Goal: Task Accomplishment & Management: Complete application form

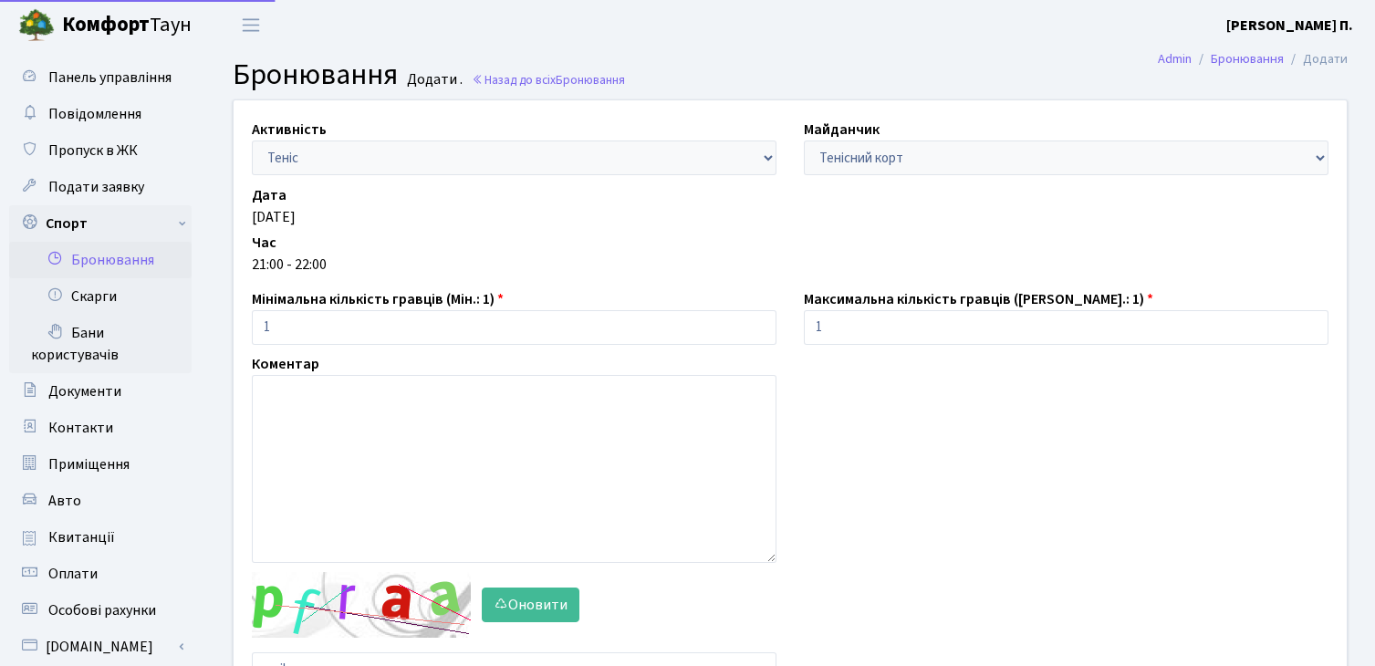
scroll to position [182, 0]
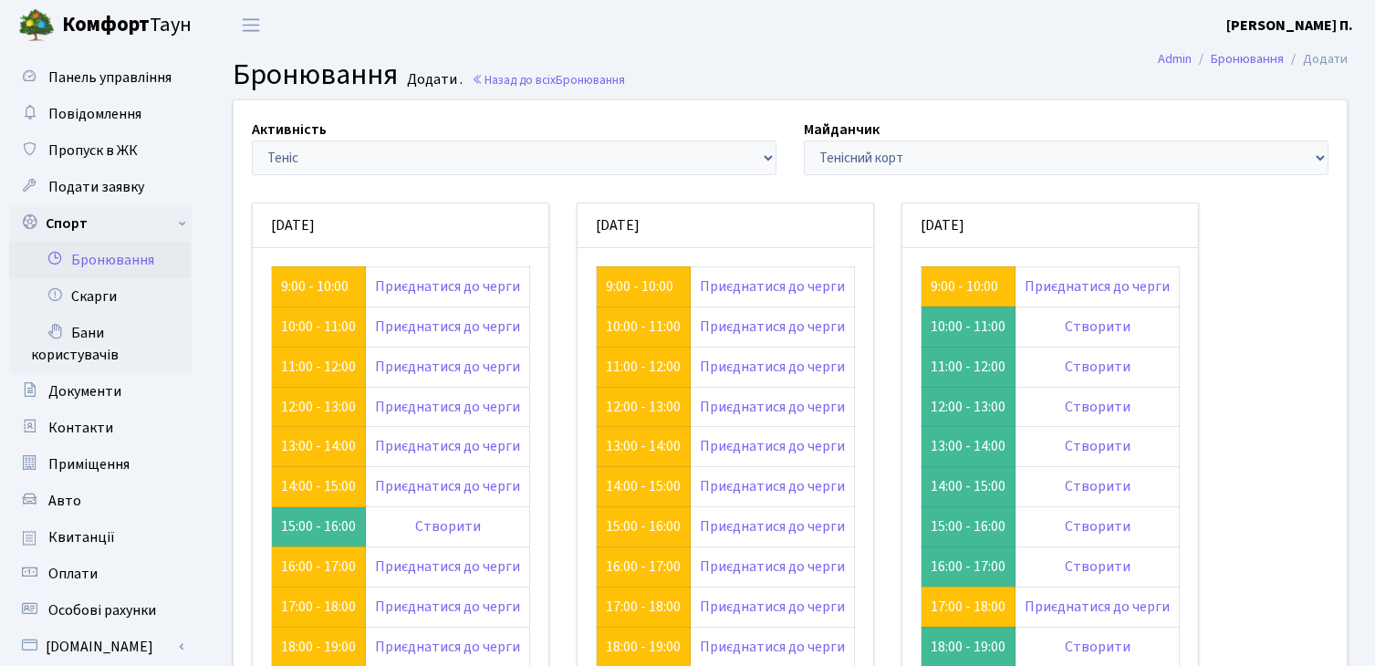
scroll to position [207, 0]
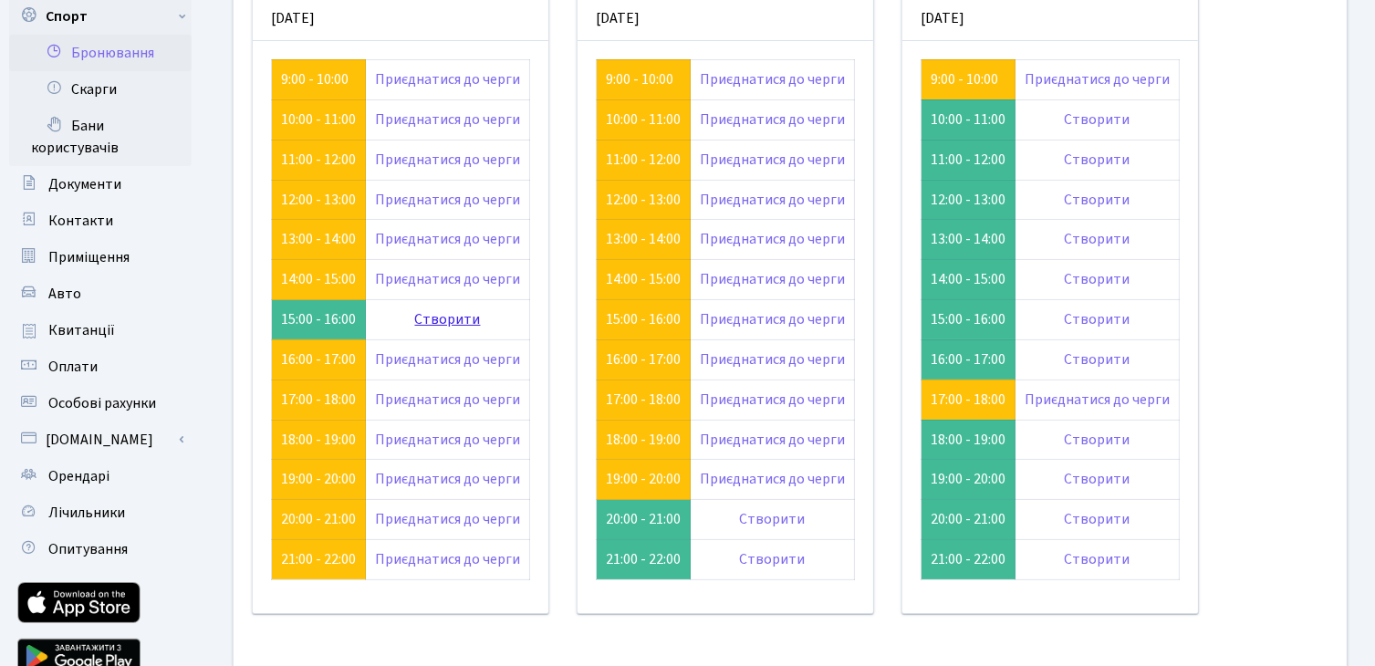
click at [417, 317] on link "Створити" at bounding box center [448, 319] width 66 height 20
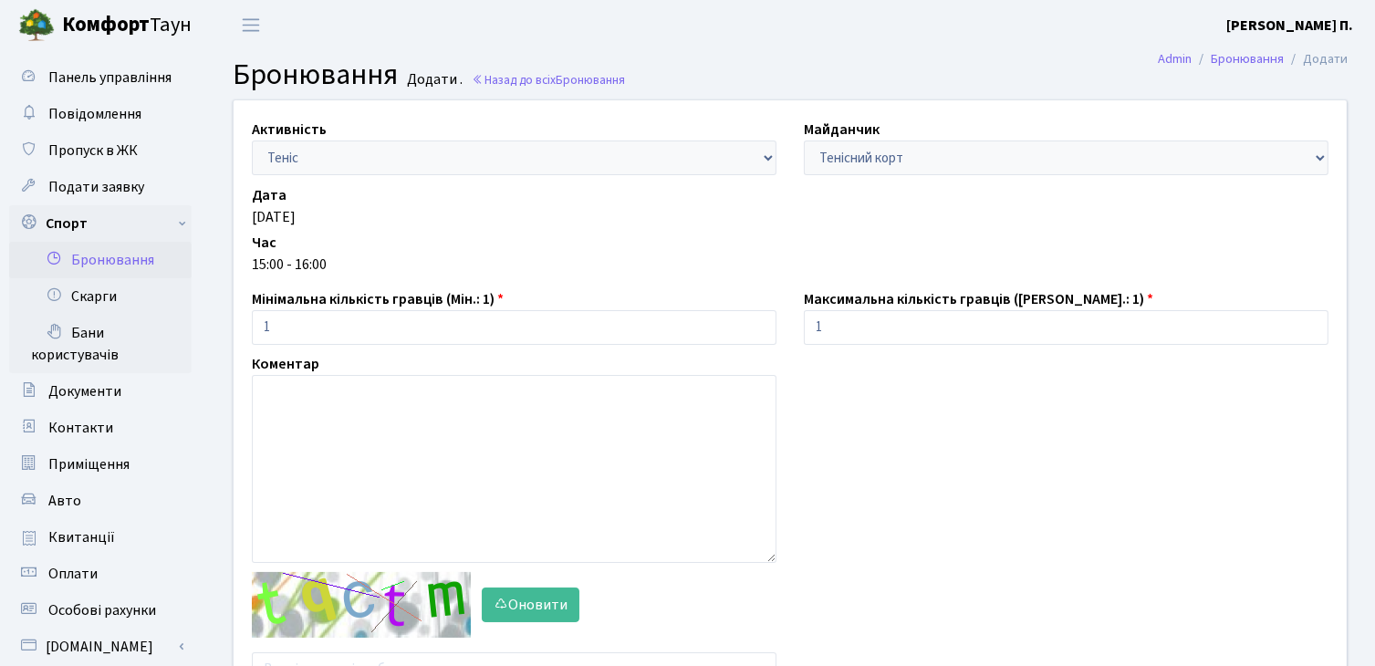
click at [879, 607] on div "Активність - Баскетбол Волейбол Йога Катання на роликах Настільний теніс [PERSO…" at bounding box center [790, 406] width 1140 height 613
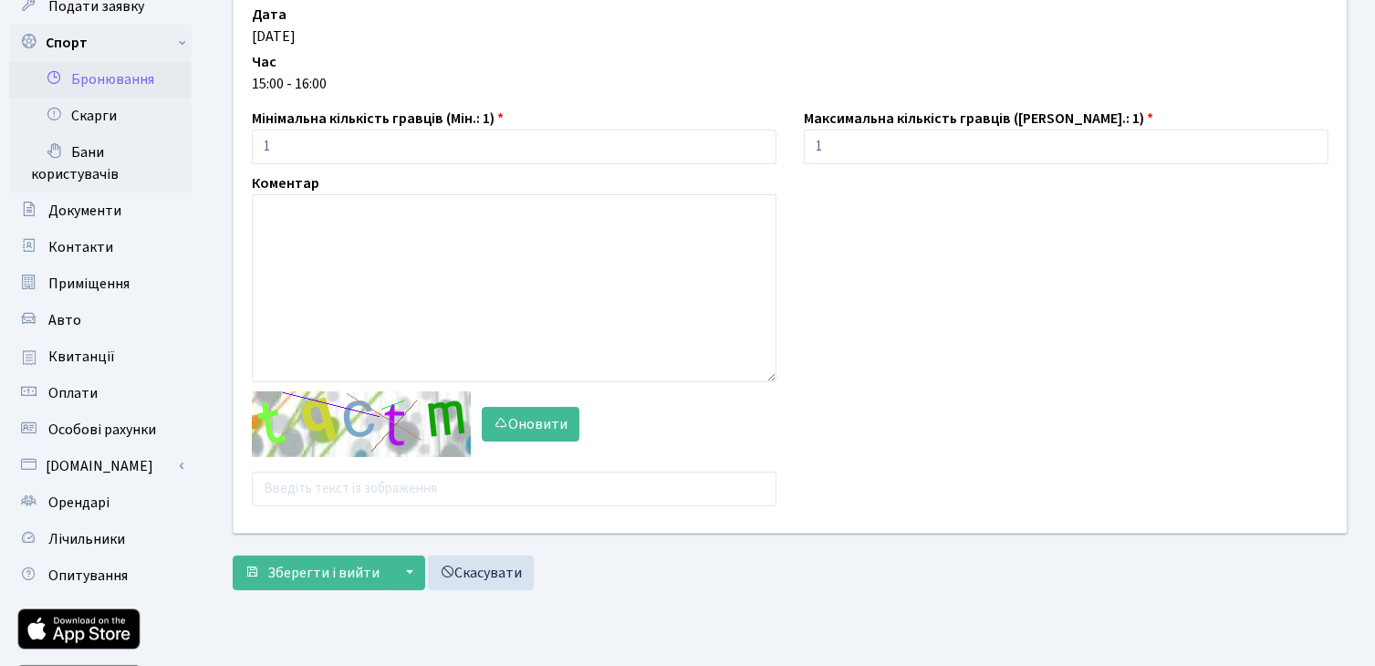
scroll to position [219, 0]
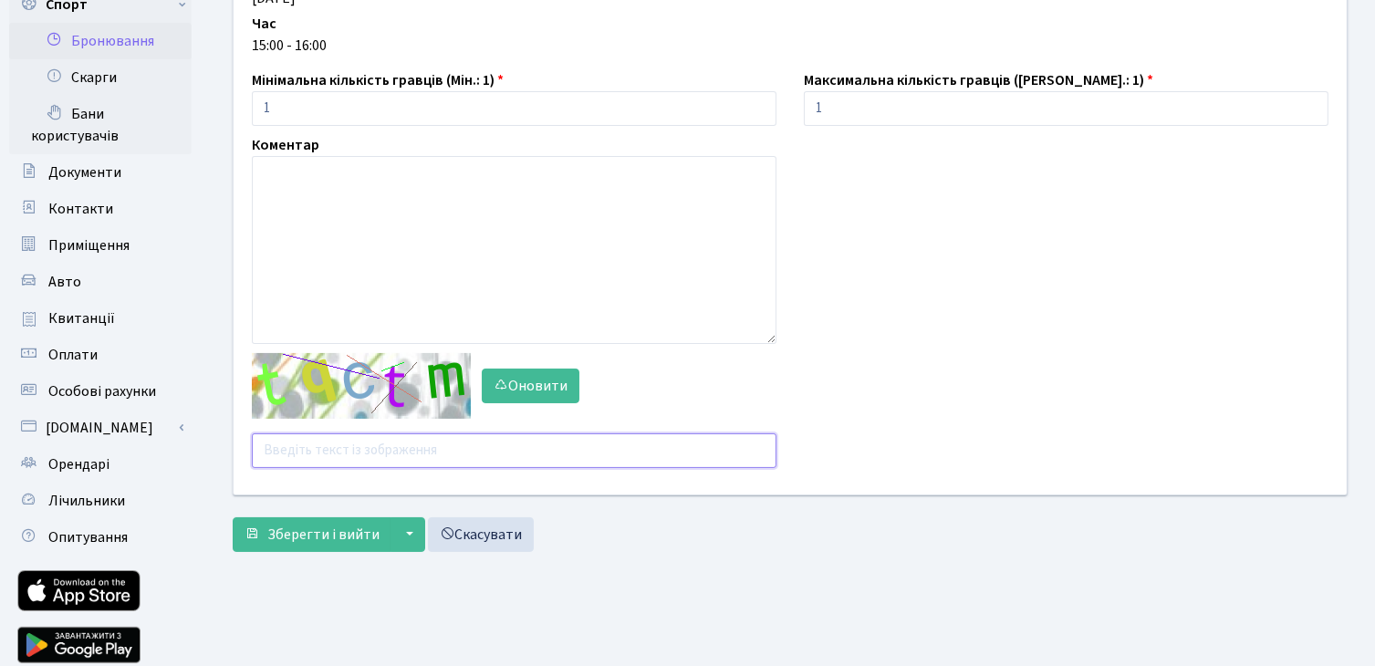
click at [552, 443] on input "text" at bounding box center [514, 450] width 524 height 35
type input "7mazy"
click at [233, 517] on button "Зберегти і вийти" at bounding box center [312, 534] width 159 height 35
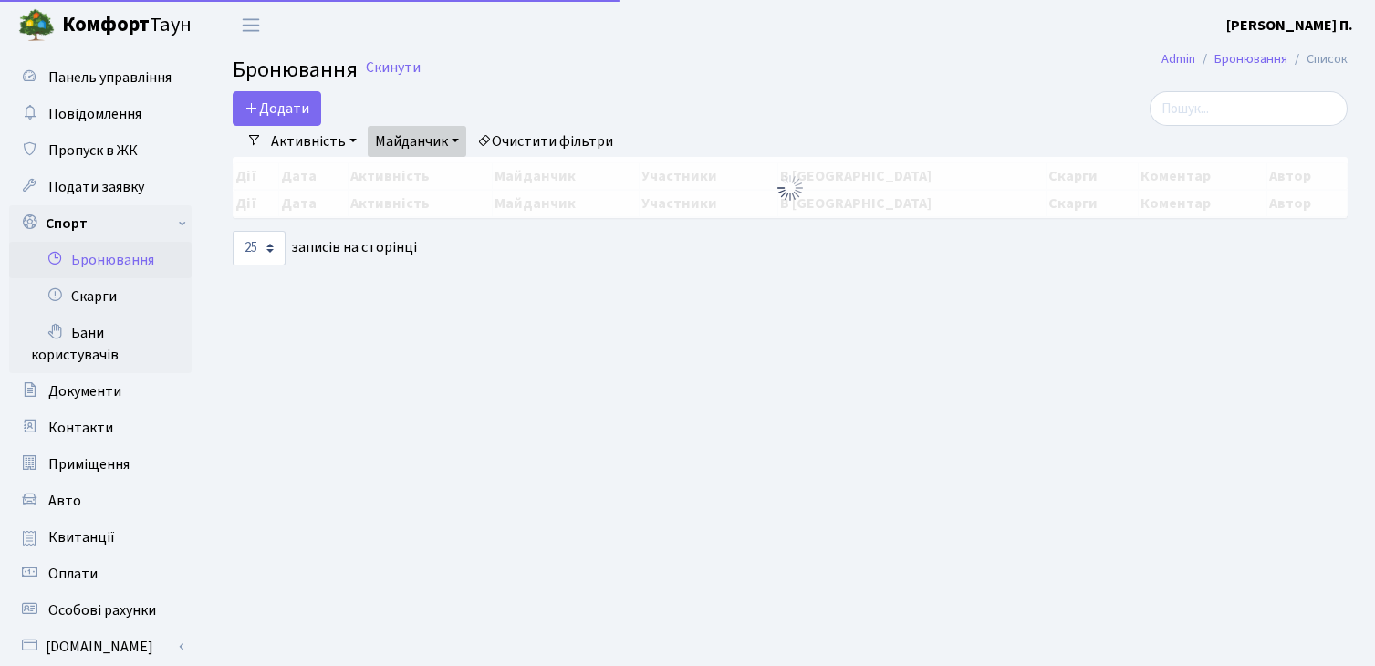
select select "25"
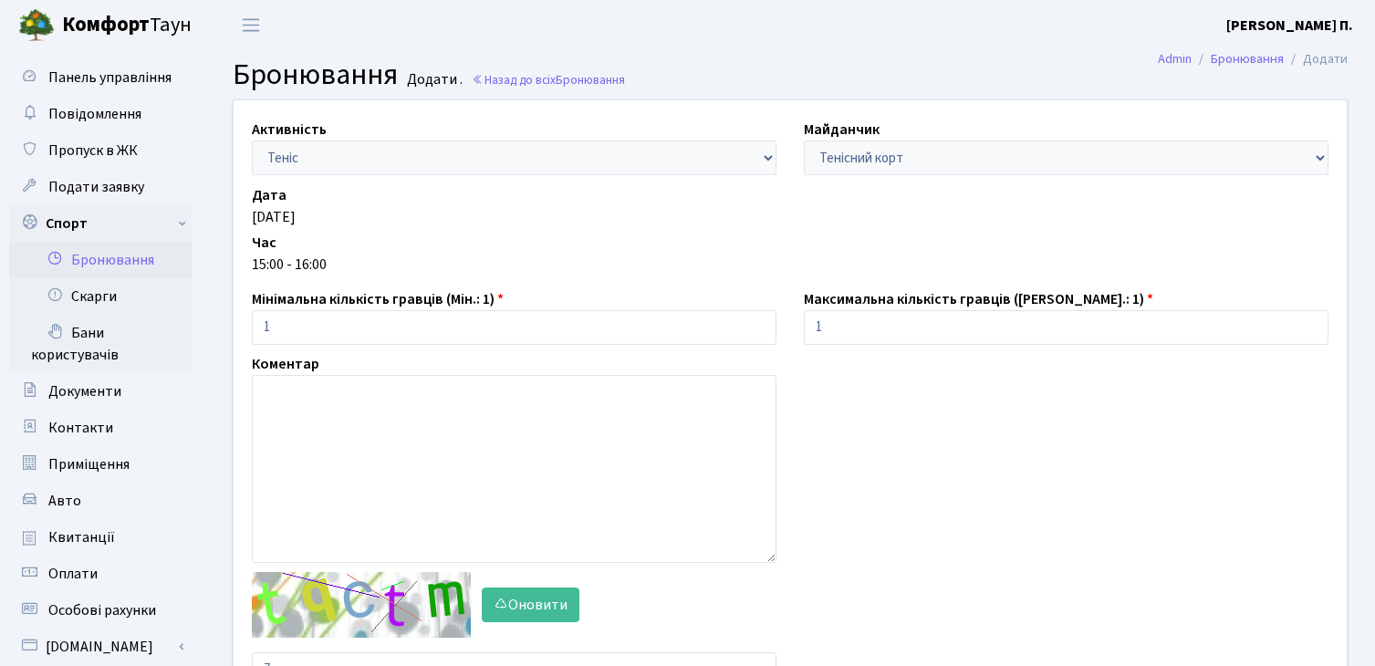
scroll to position [219, 0]
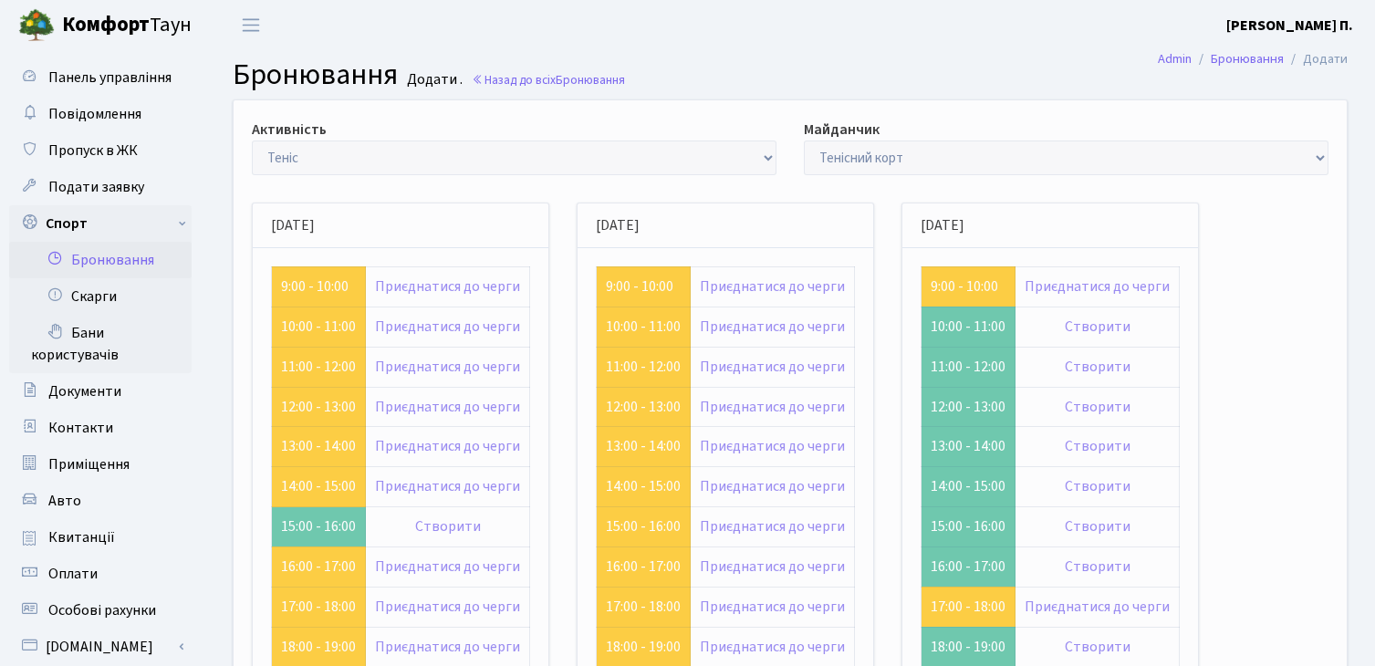
scroll to position [207, 0]
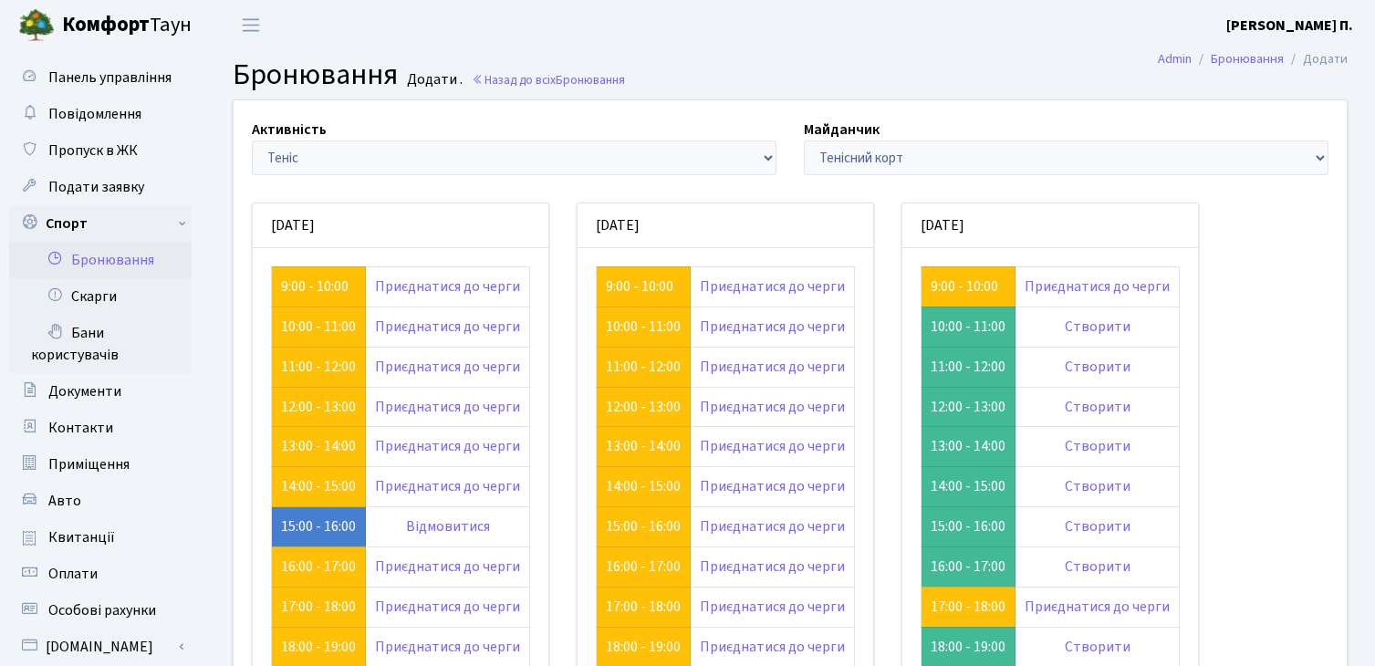
scroll to position [207, 0]
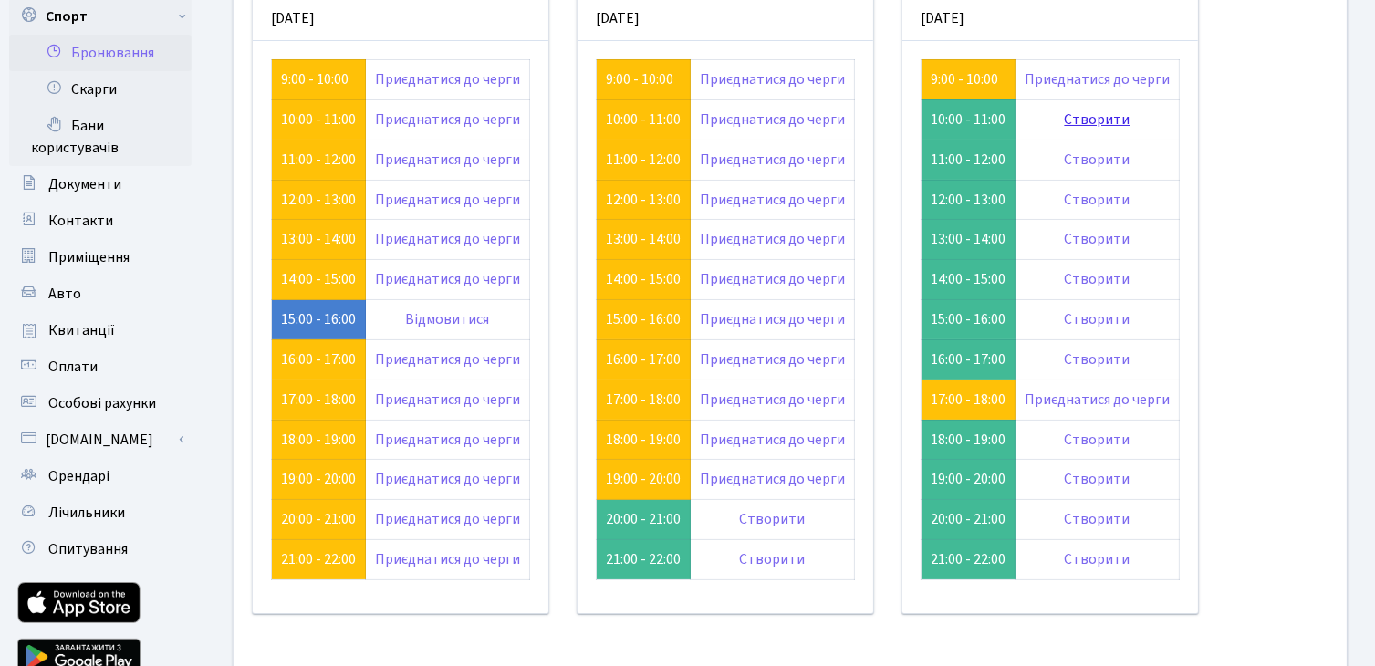
click at [1088, 115] on link "Створити" at bounding box center [1097, 119] width 66 height 20
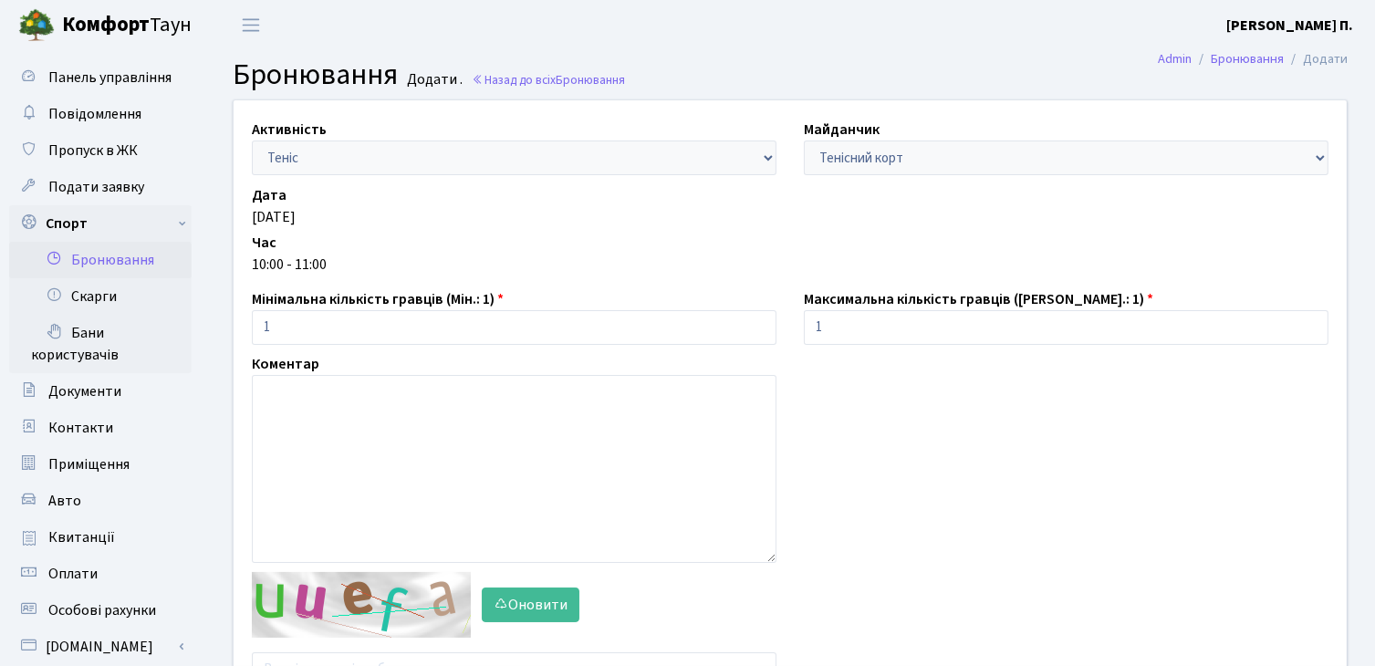
click at [595, 354] on div "Коментар" at bounding box center [514, 458] width 552 height 210
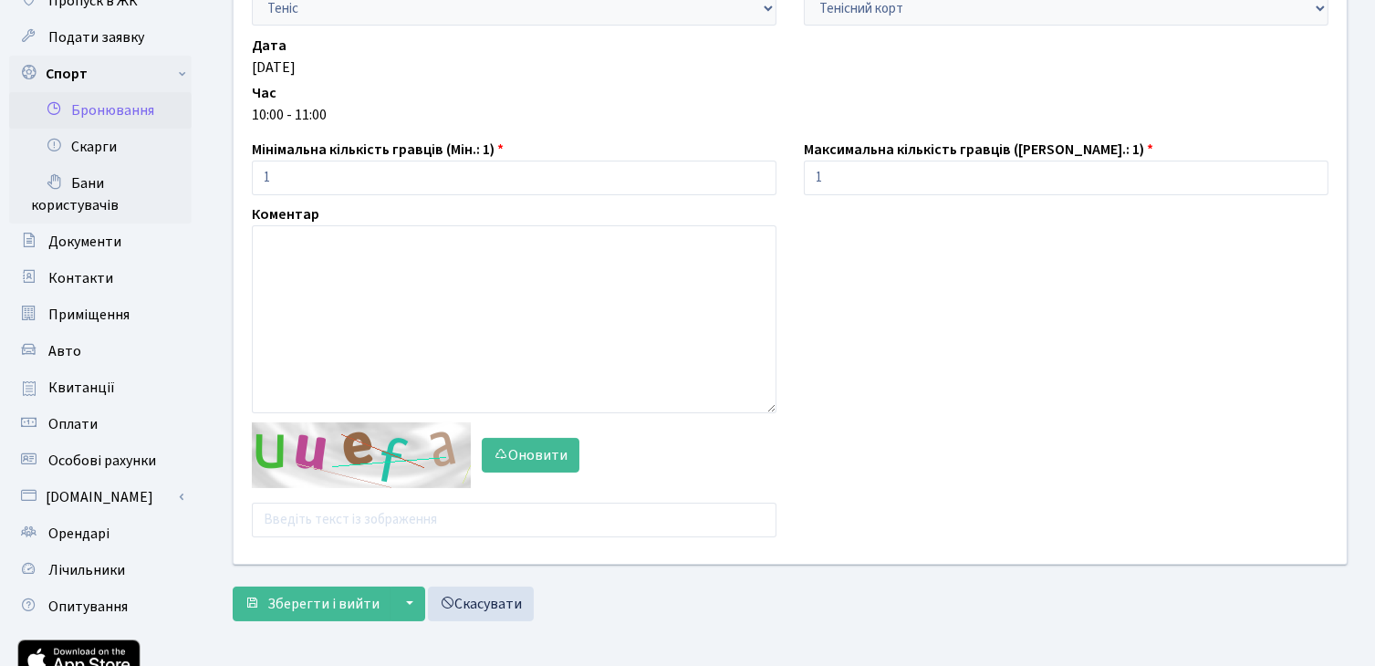
scroll to position [286, 0]
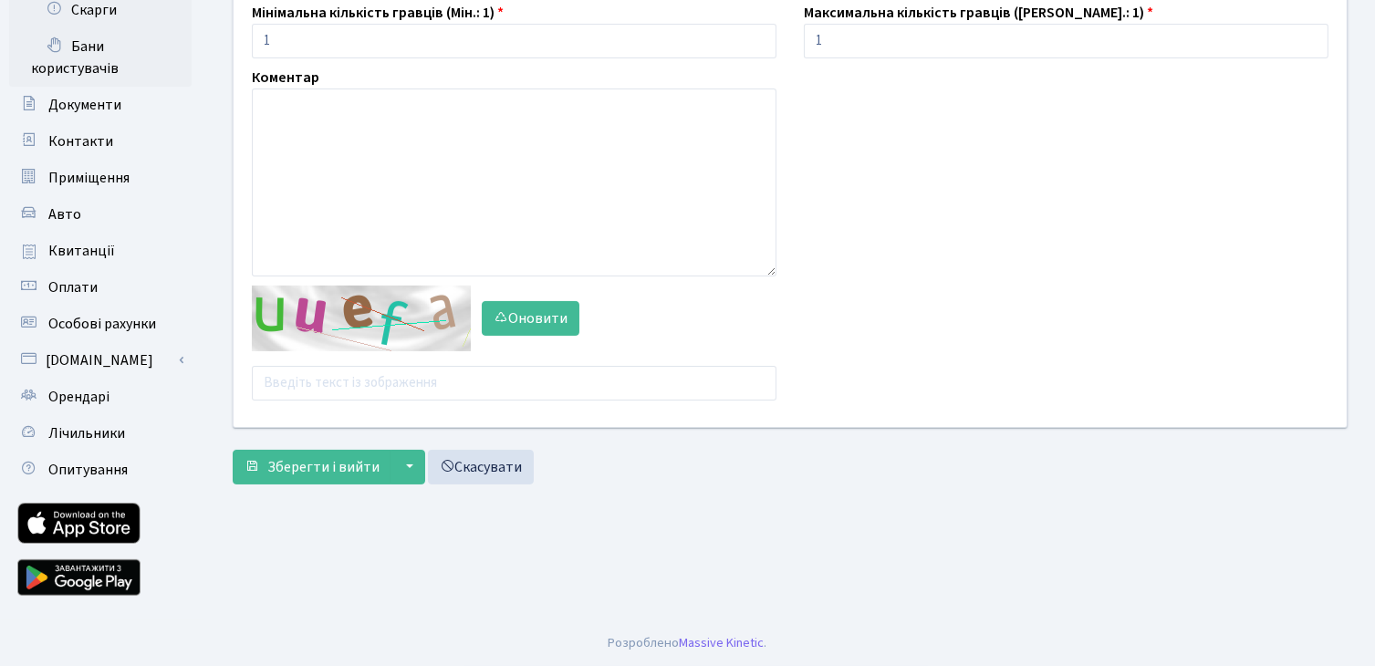
click at [436, 400] on div "Активність - Баскетбол Волейбол Йога Катання на роликах Настільний теніс [PERSO…" at bounding box center [790, 120] width 1140 height 613
click at [408, 373] on input "text" at bounding box center [514, 383] width 524 height 35
type input "ebetr"
click at [233, 450] on button "Зберегти і вийти" at bounding box center [312, 467] width 159 height 35
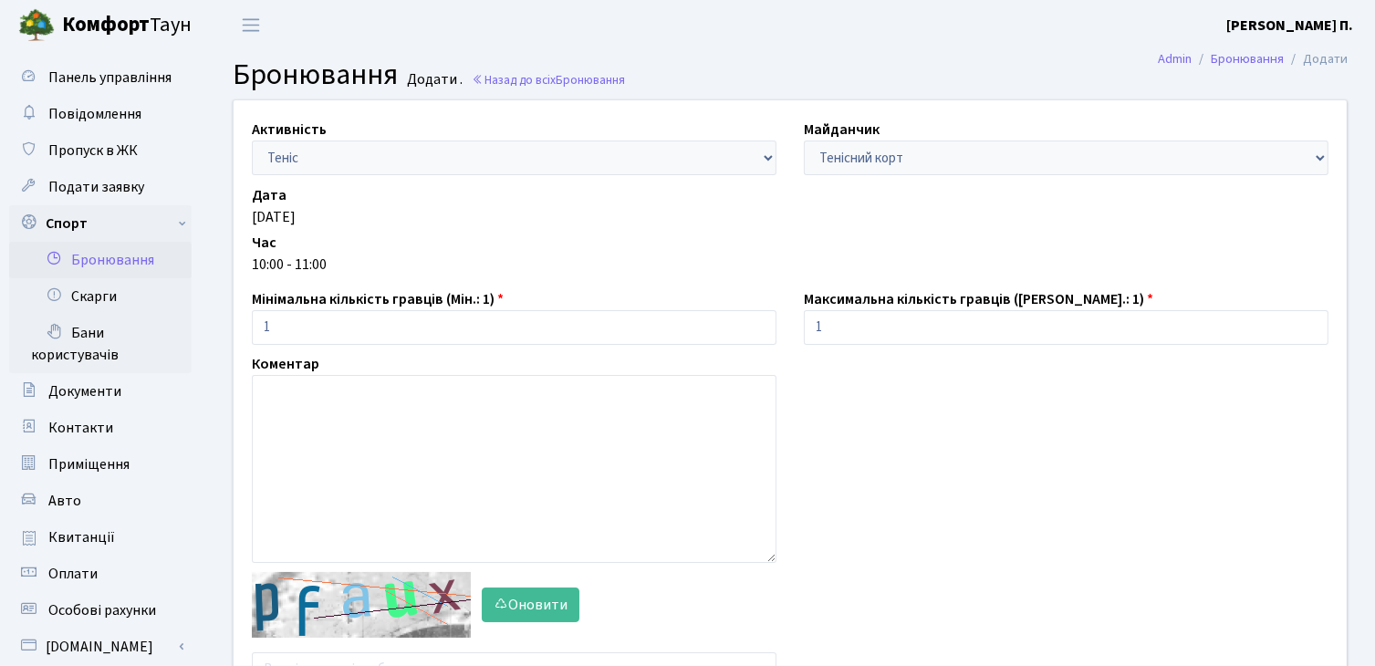
click at [558, 277] on div "Дата [DATE] Час 10:00 - 11:00" at bounding box center [790, 231] width 1104 height 95
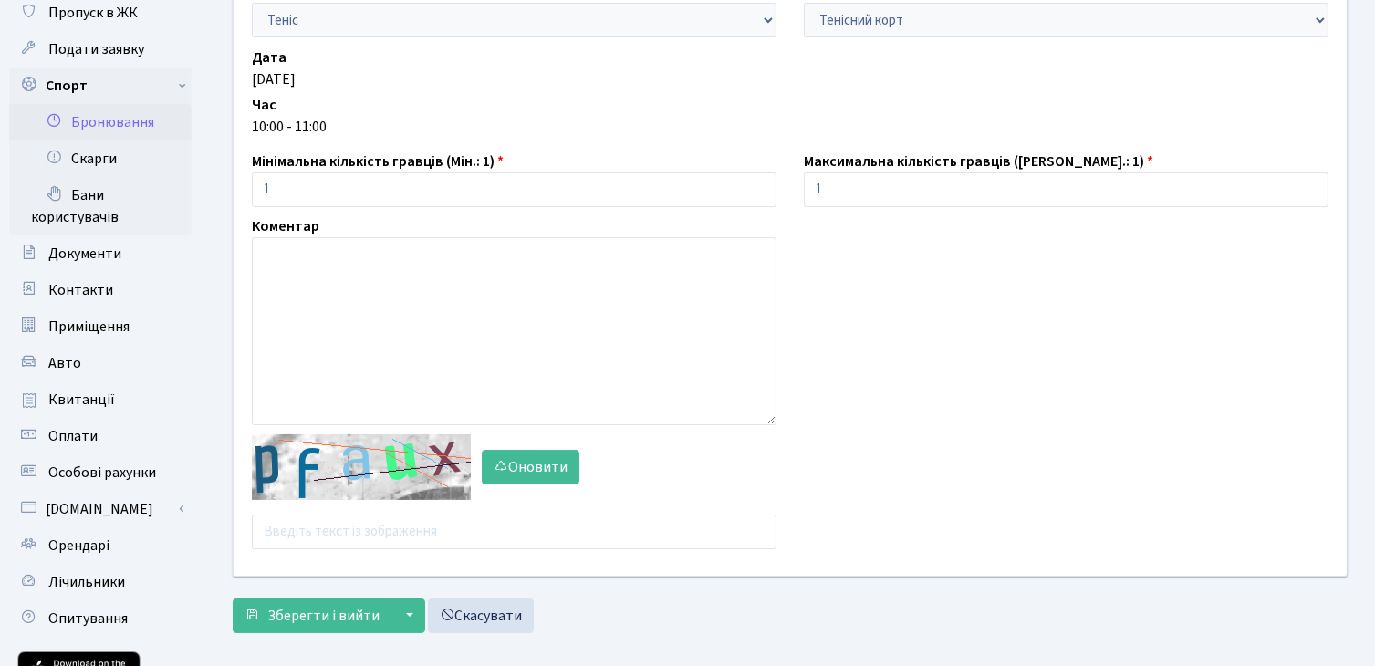
scroll to position [146, 0]
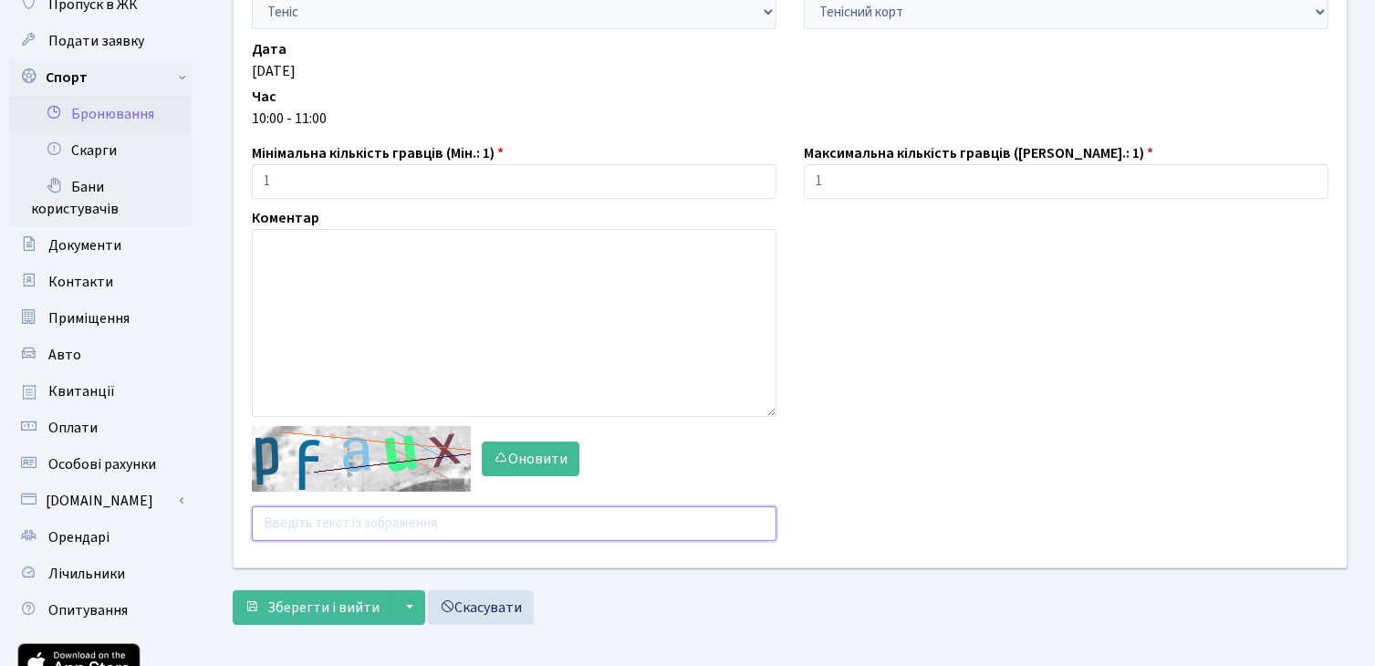
click at [489, 514] on input "text" at bounding box center [514, 523] width 524 height 35
type input "xtdda"
click at [233, 590] on button "Зберегти і вийти" at bounding box center [312, 607] width 159 height 35
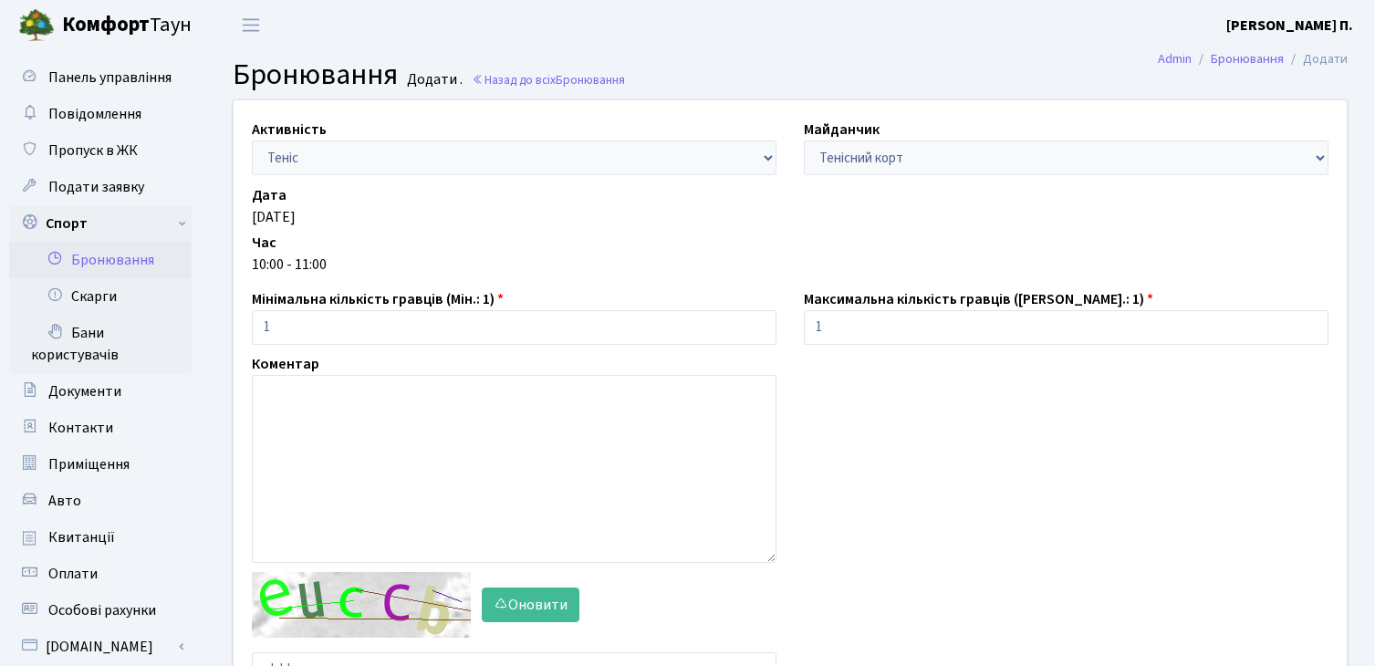
scroll to position [146, 0]
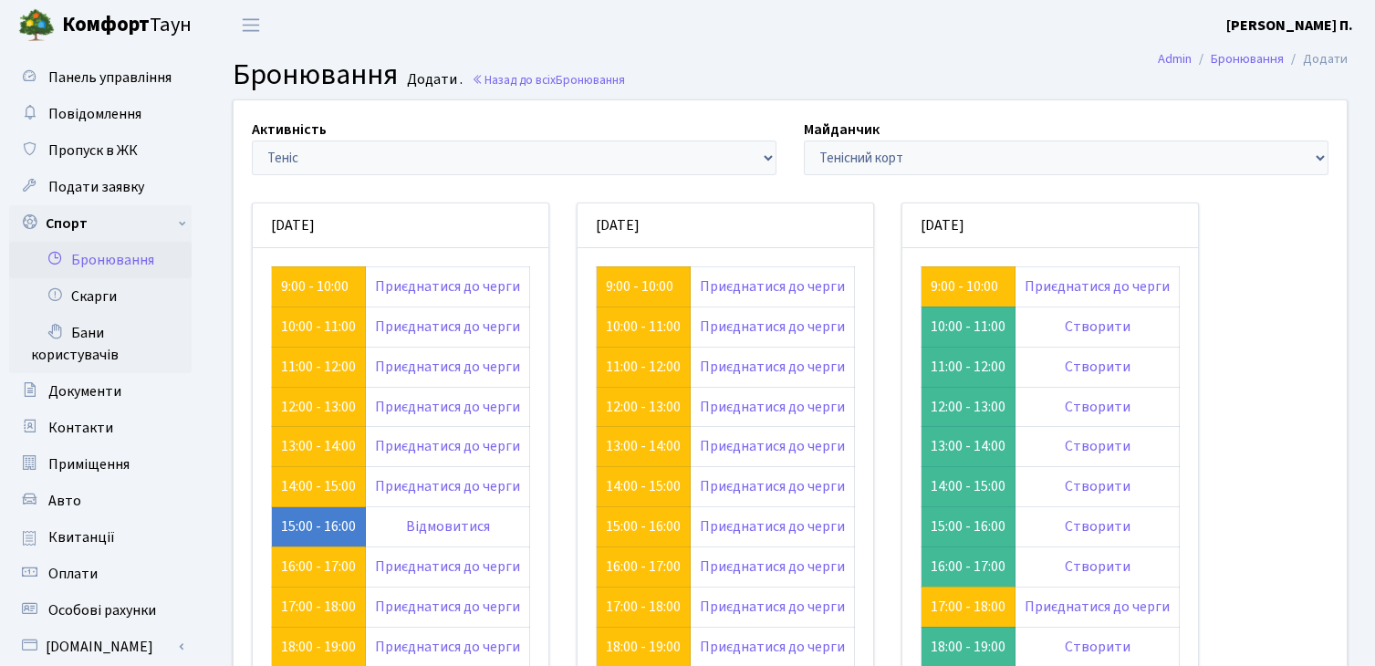
scroll to position [207, 0]
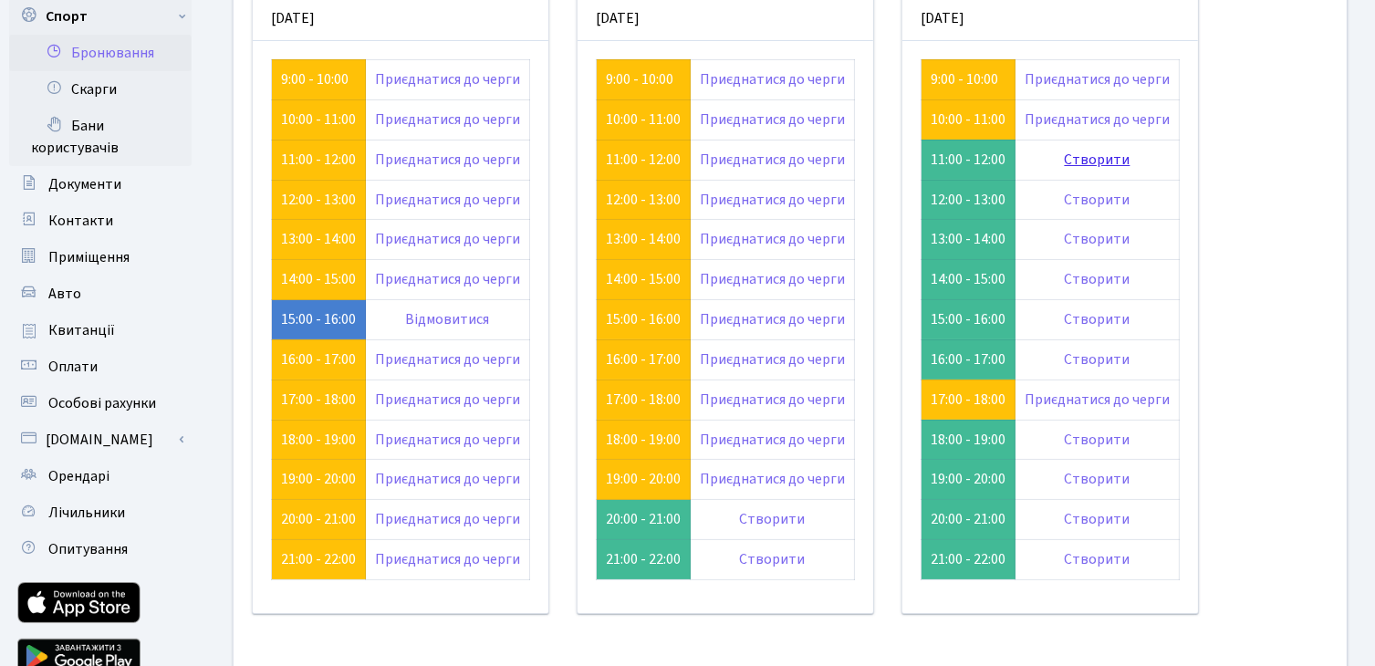
click at [1074, 161] on link "Створити" at bounding box center [1097, 160] width 66 height 20
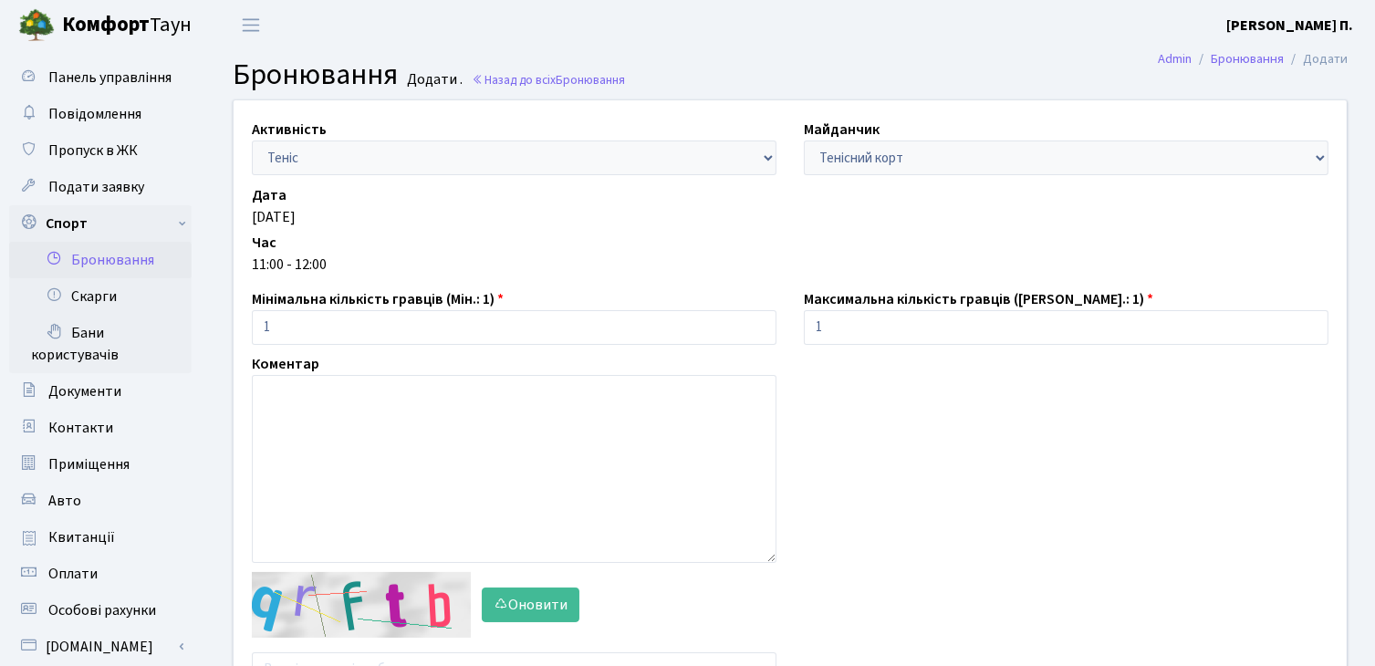
click at [868, 216] on div "[DATE]" at bounding box center [790, 217] width 1076 height 22
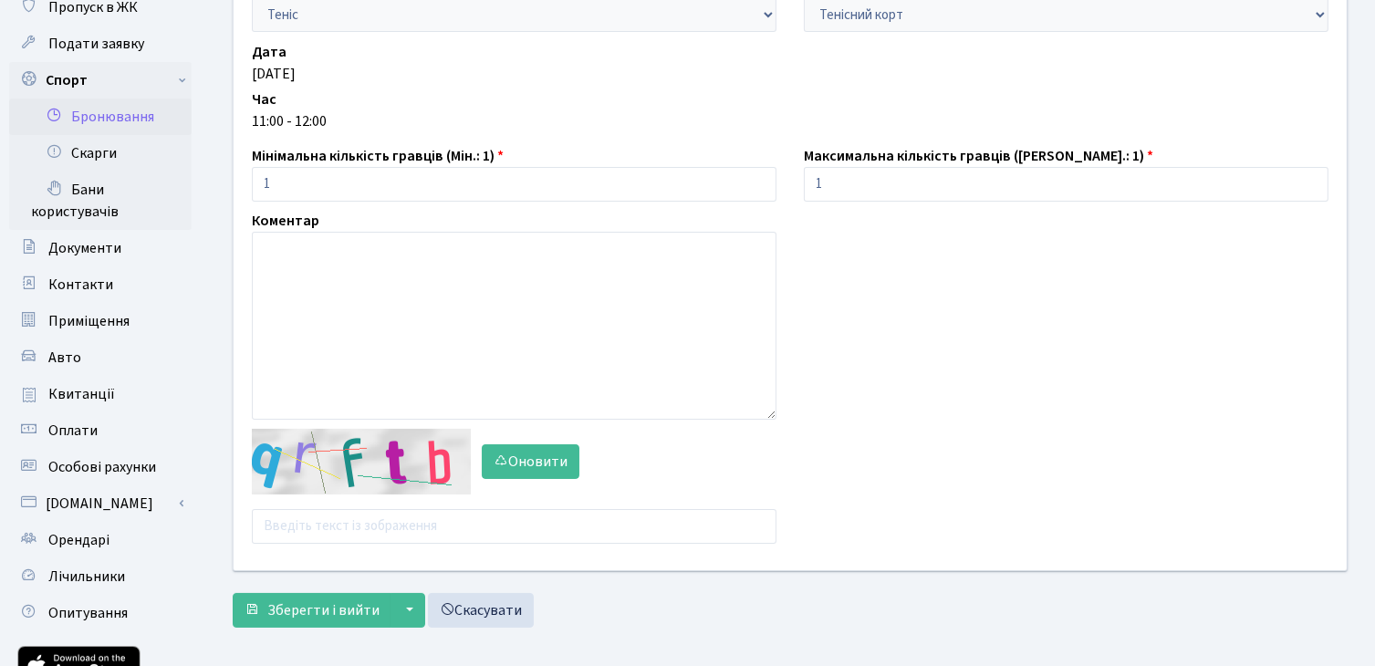
scroll to position [219, 0]
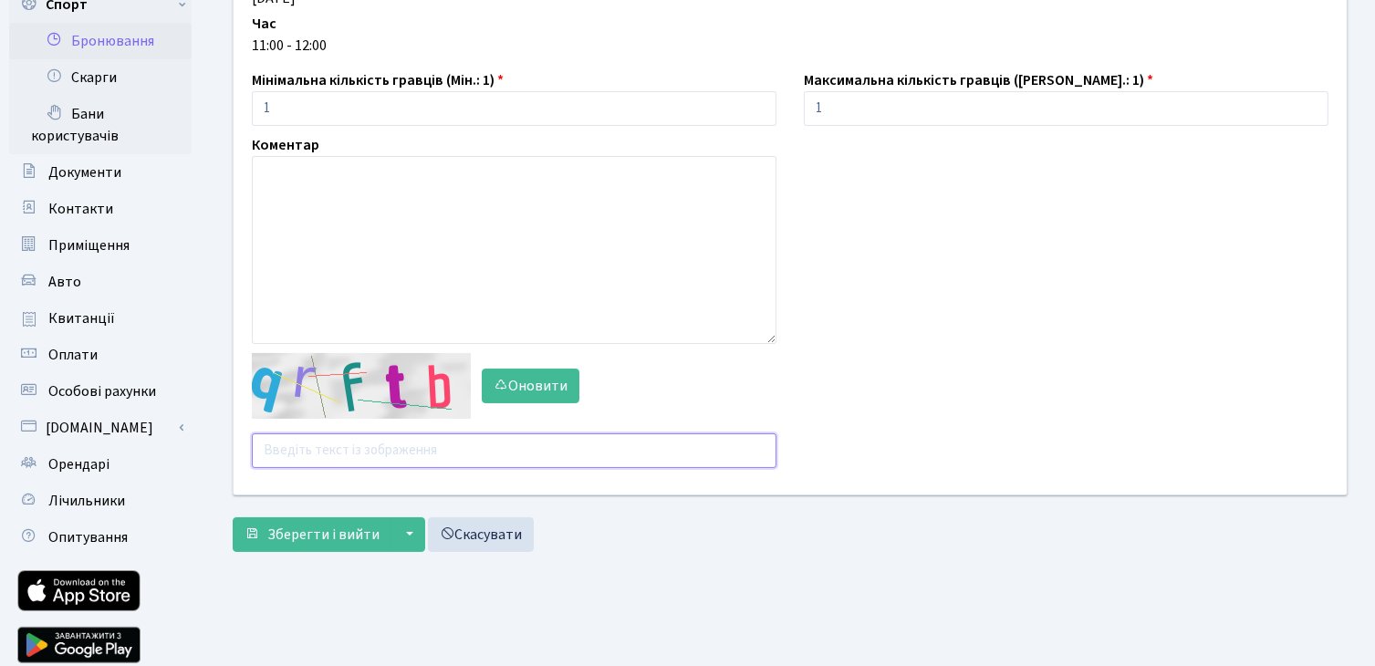
click at [509, 453] on input "text" at bounding box center [514, 450] width 524 height 35
type input "t3ttg"
click at [233, 517] on button "Зберегти і вийти" at bounding box center [312, 534] width 159 height 35
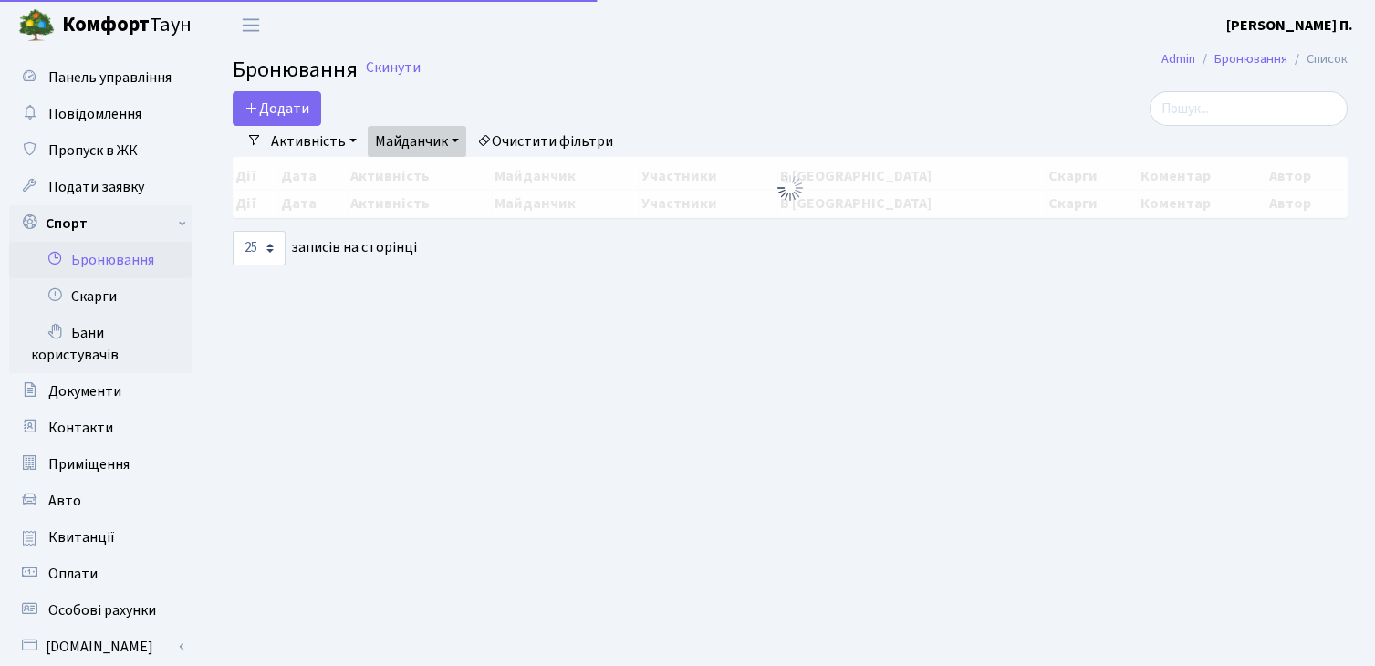
select select "25"
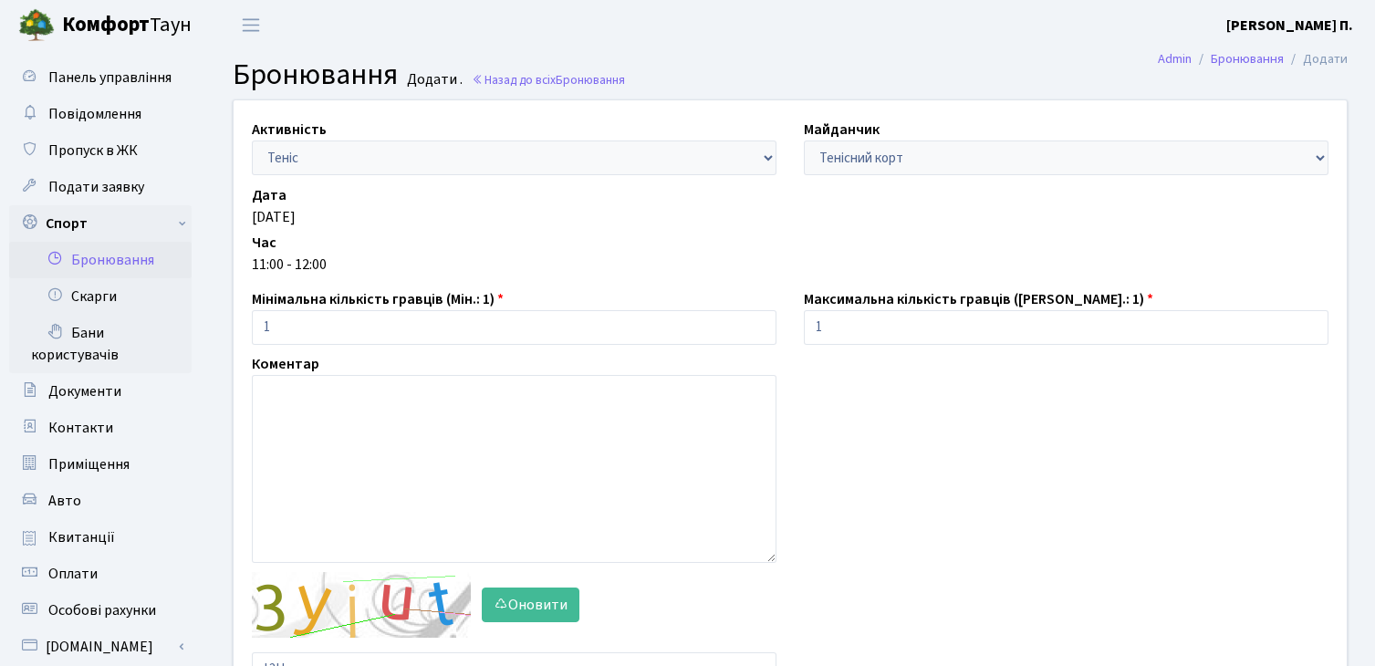
scroll to position [219, 0]
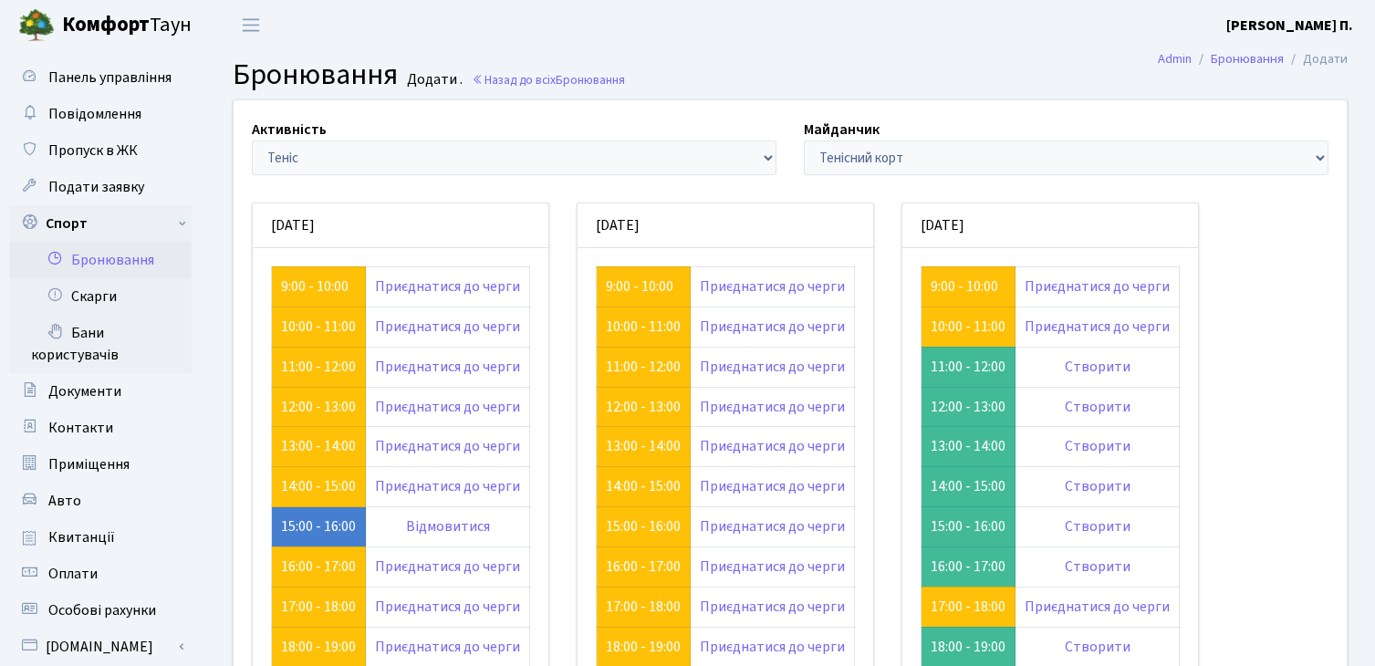
scroll to position [207, 0]
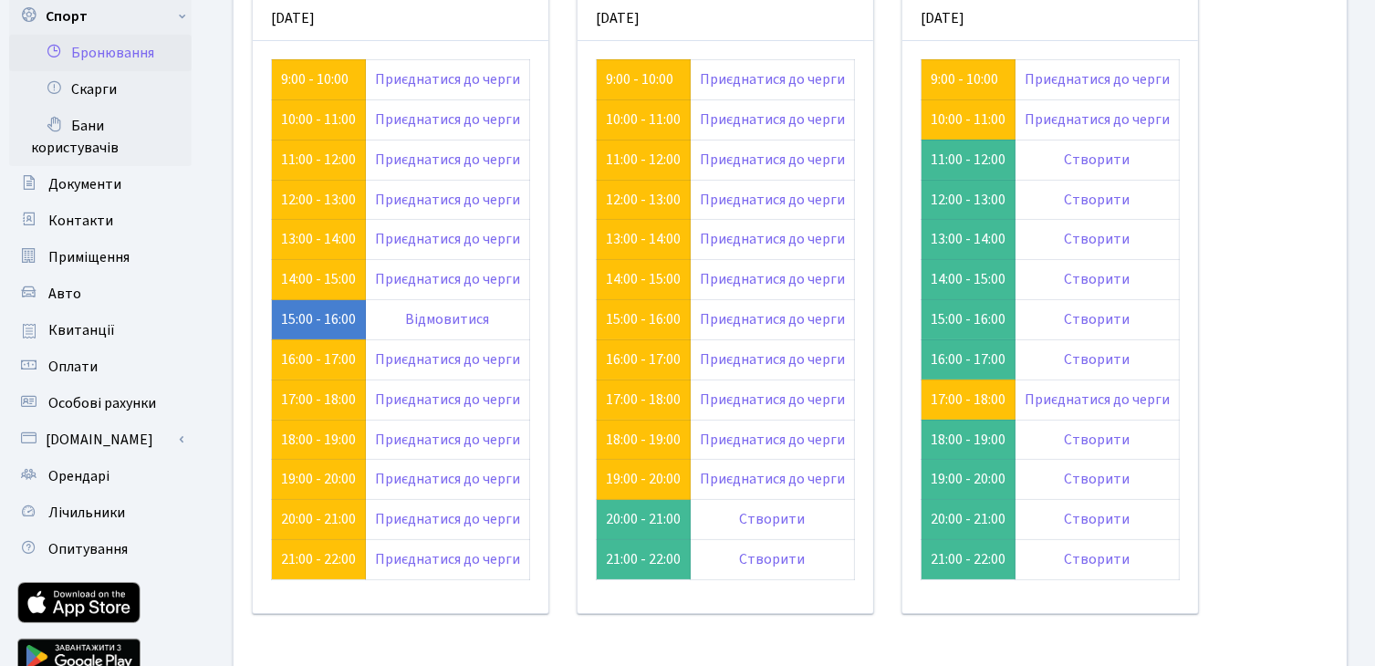
click at [455, 37] on div "[DATE]" at bounding box center [401, 18] width 296 height 45
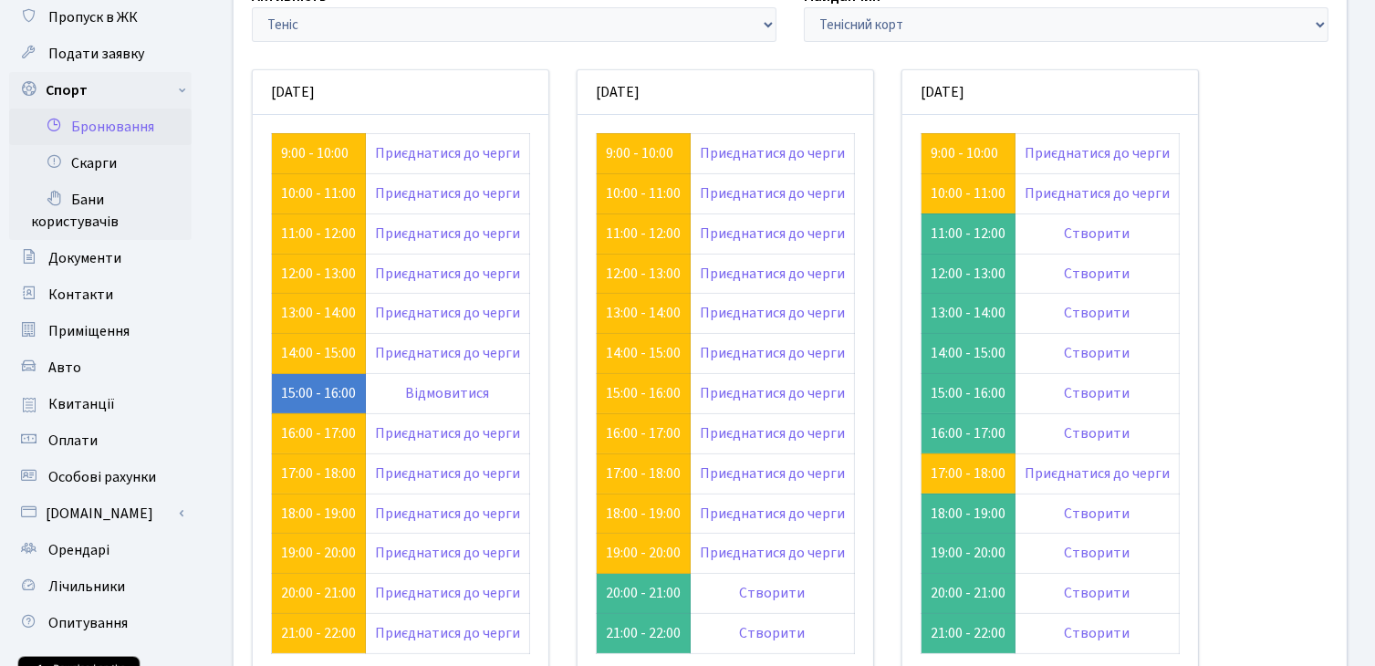
scroll to position [182, 0]
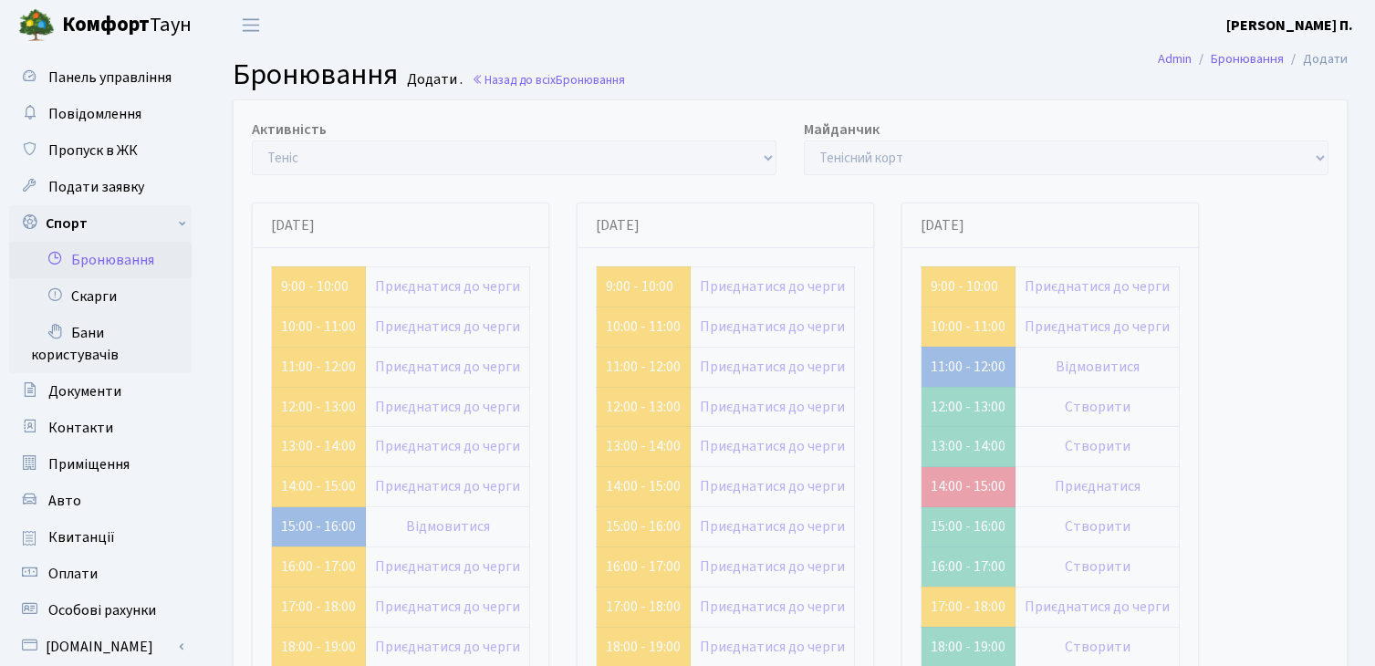
scroll to position [182, 0]
